Goal: Obtain resource: Download file/media

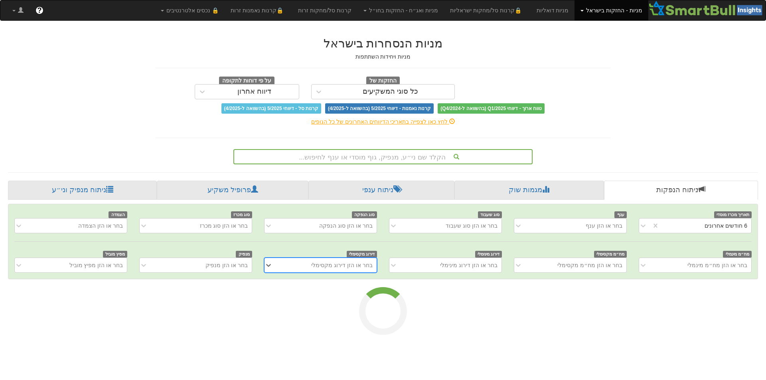
click at [500, 160] on div "הקלד שם ני״ע, מנפיק, גוף מוסדי או ענף לחיפוש..." at bounding box center [382, 157] width 297 height 14
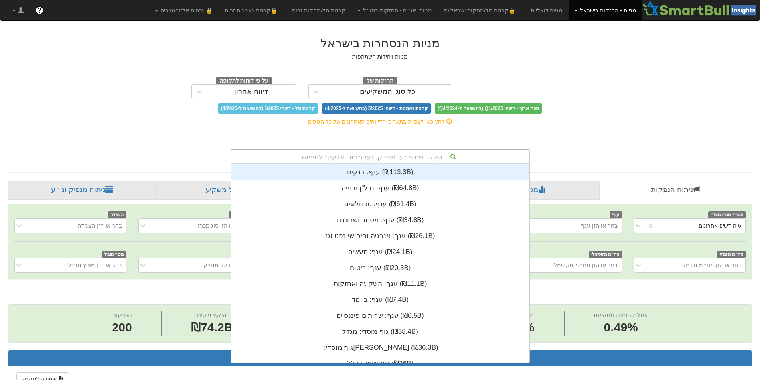
scroll to position [0, 1453]
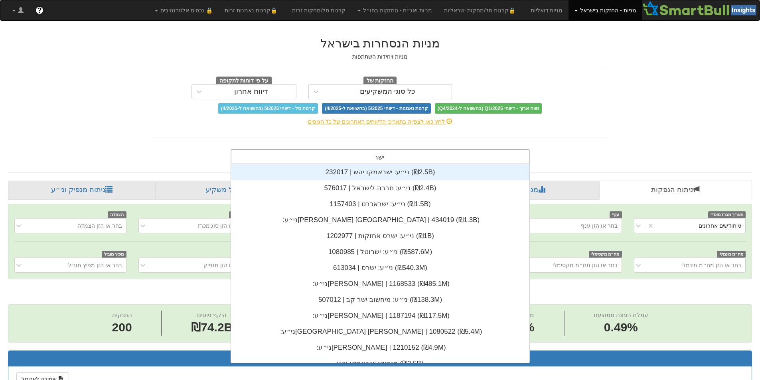
type input "ישרא"
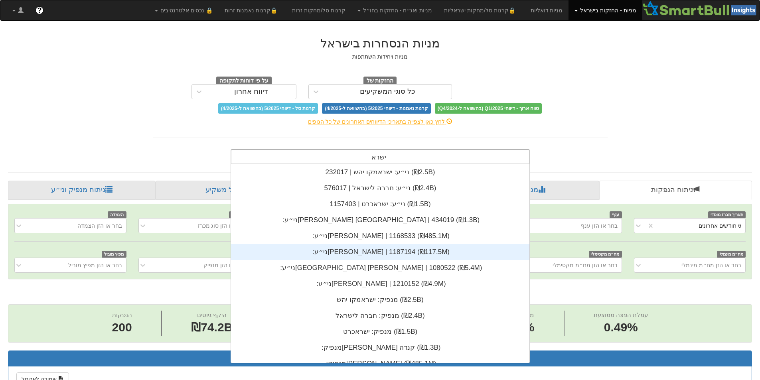
click at [355, 257] on div "ני״ע: ‏[PERSON_NAME] | 1187194 ‎(₪117.5M)‎" at bounding box center [380, 252] width 298 height 16
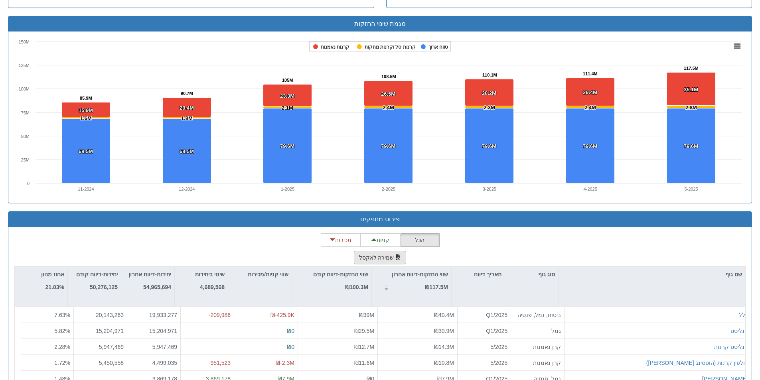
scroll to position [558, 0]
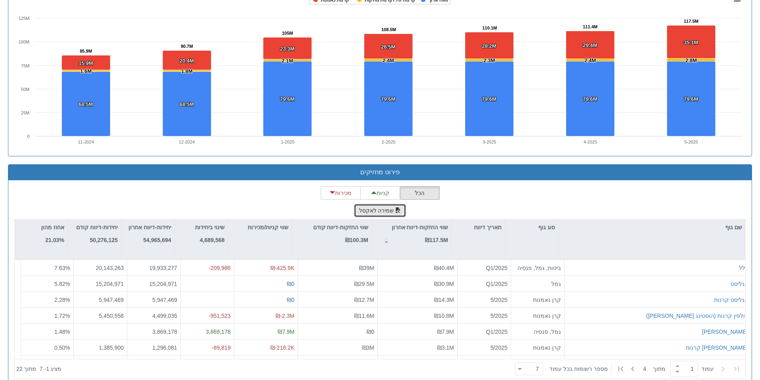
click at [367, 217] on button "שמירה לאקסל" at bounding box center [380, 211] width 53 height 14
